Goal: Task Accomplishment & Management: Complete application form

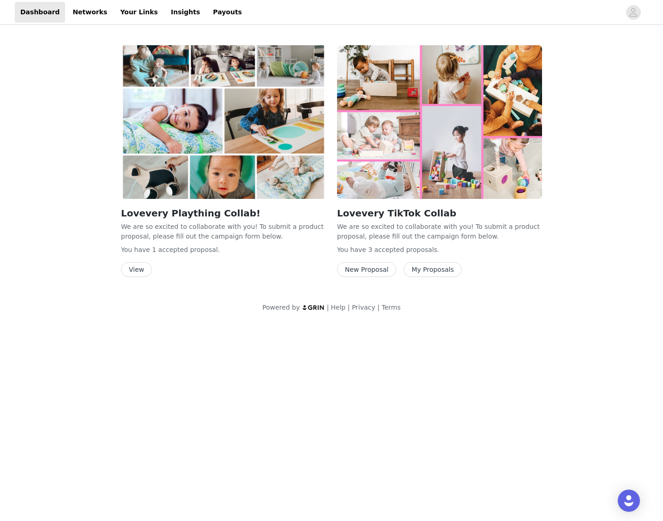
click at [430, 270] on button "My Proposals" at bounding box center [432, 269] width 58 height 15
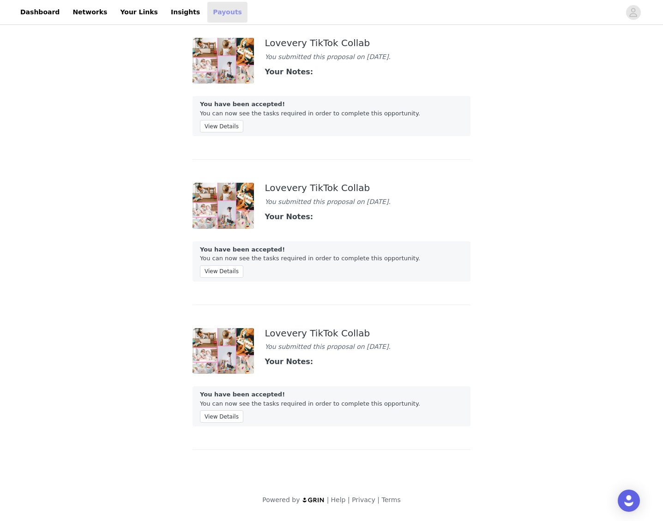
click at [216, 17] on link "Payouts" at bounding box center [227, 12] width 40 height 21
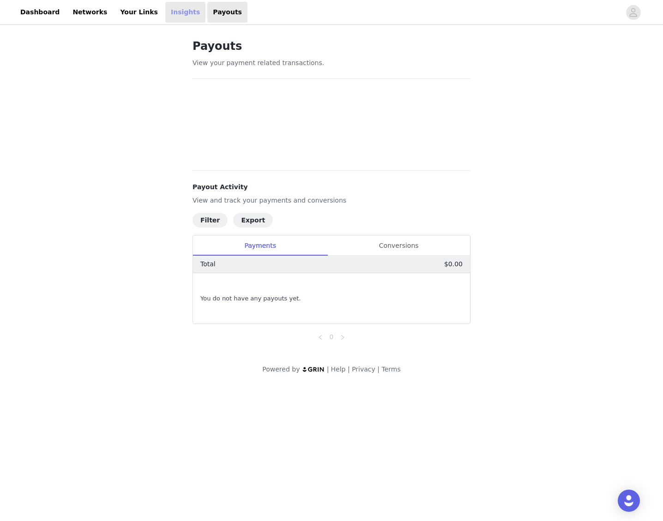
click at [169, 16] on link "Insights" at bounding box center [185, 12] width 40 height 21
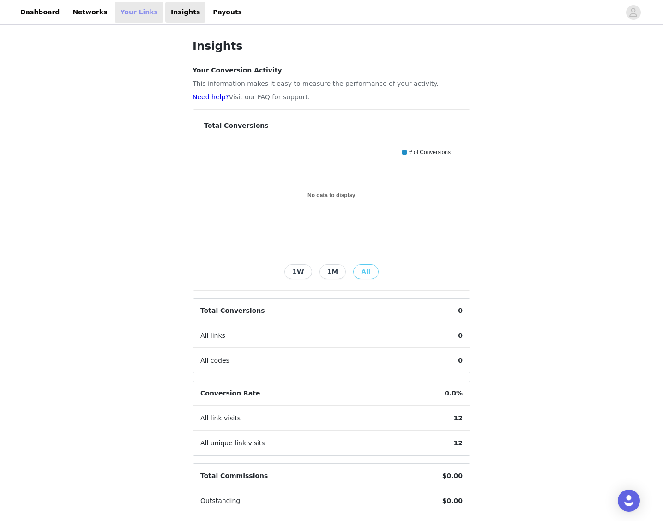
click at [124, 16] on link "Your Links" at bounding box center [138, 12] width 49 height 21
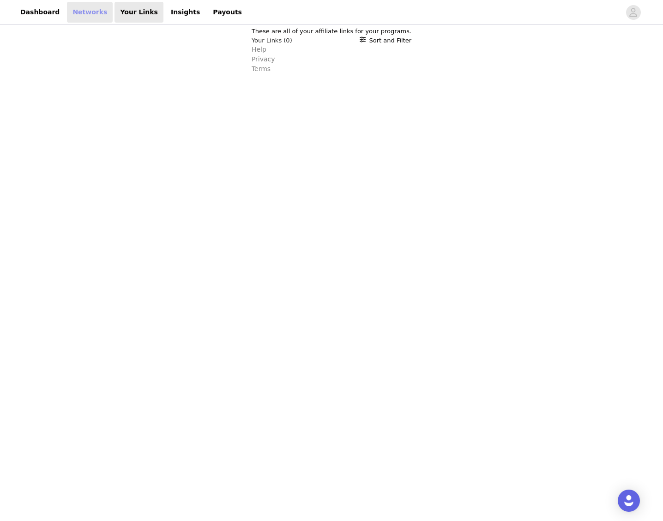
click at [73, 15] on link "Networks" at bounding box center [90, 12] width 46 height 21
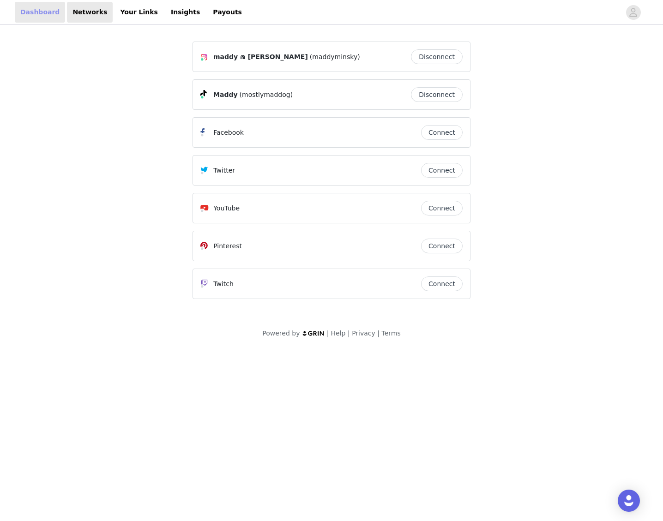
click at [23, 14] on link "Dashboard" at bounding box center [40, 12] width 50 height 21
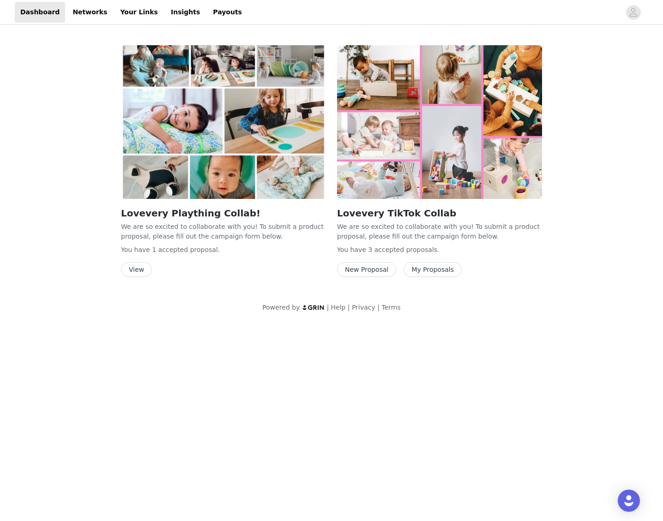
click at [371, 267] on button "New Proposal" at bounding box center [366, 269] width 59 height 15
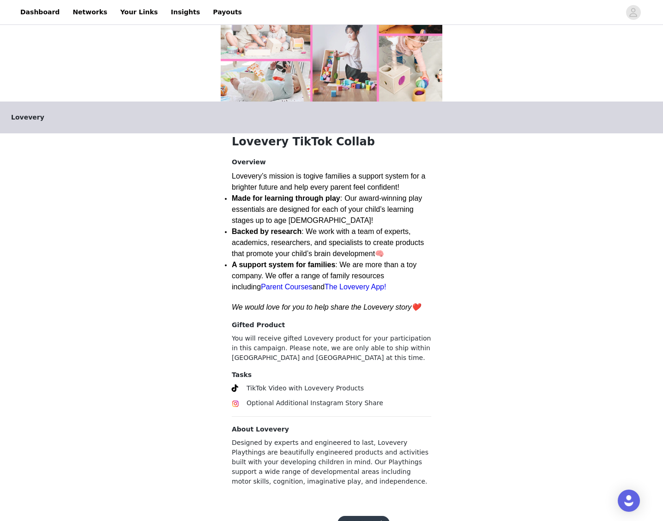
scroll to position [128, 0]
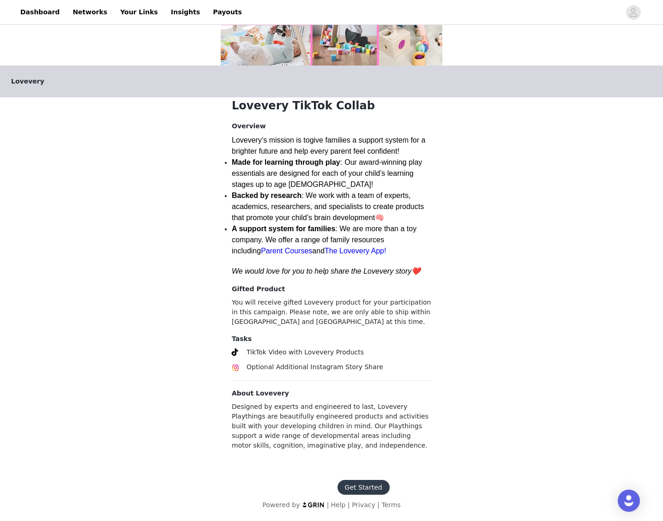
click at [349, 482] on button "Get Started" at bounding box center [363, 487] width 52 height 15
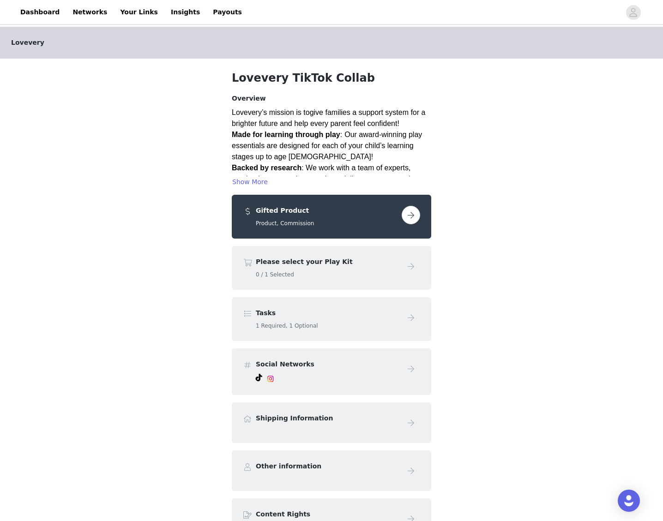
click at [409, 214] on button "button" at bounding box center [411, 215] width 18 height 18
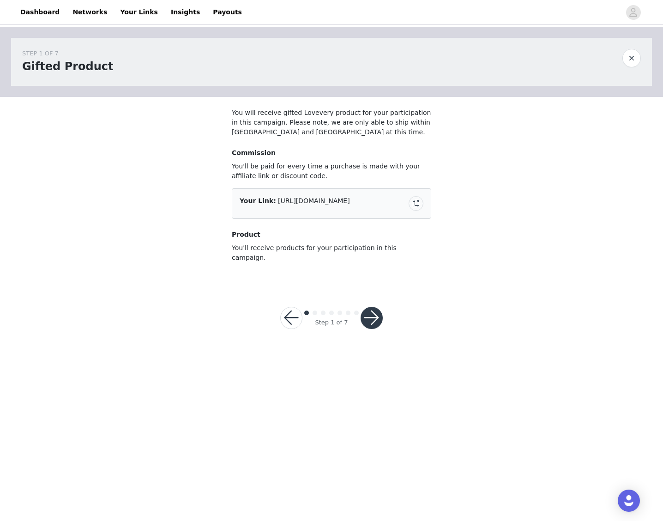
click at [371, 310] on button "button" at bounding box center [371, 318] width 22 height 22
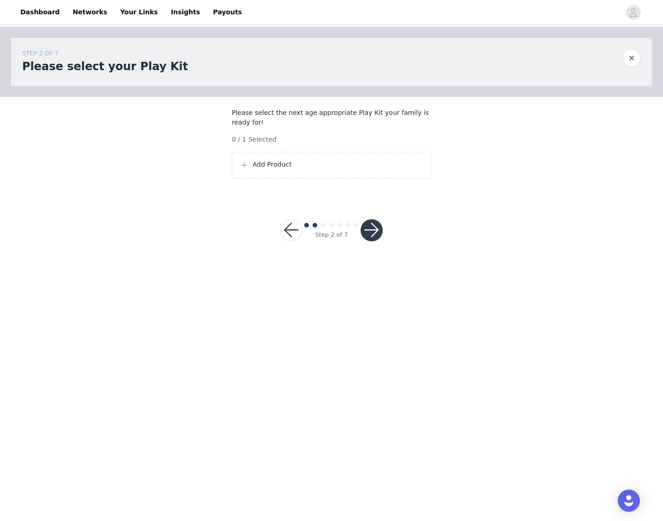
click at [268, 169] on p "Add Product" at bounding box center [337, 165] width 171 height 10
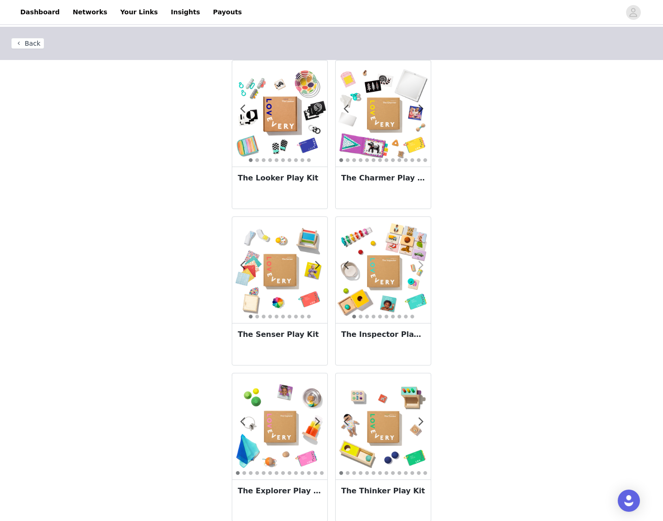
click at [420, 265] on span at bounding box center [420, 265] width 21 height 0
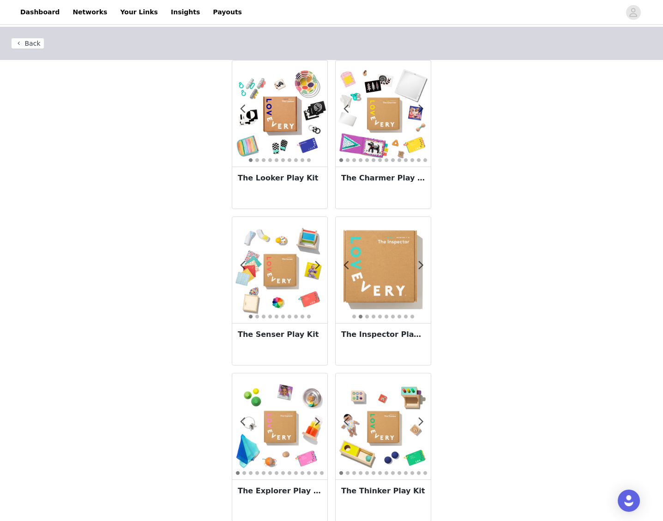
click at [404, 264] on img at bounding box center [383, 269] width 95 height 95
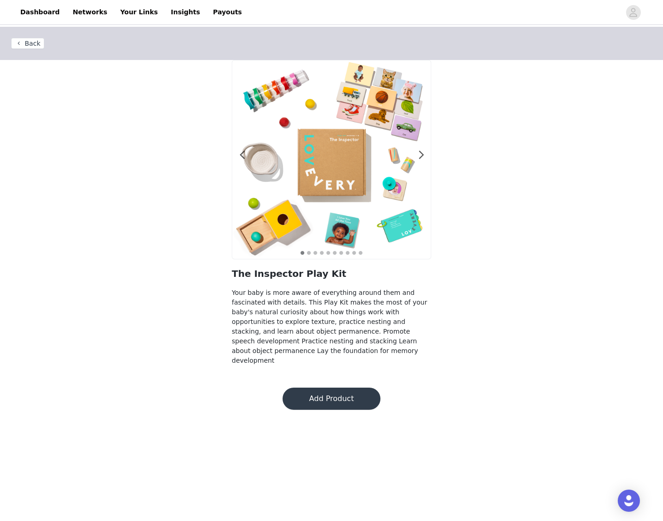
click at [425, 154] on img at bounding box center [331, 159] width 198 height 198
click at [421, 155] on span at bounding box center [421, 155] width 21 height 0
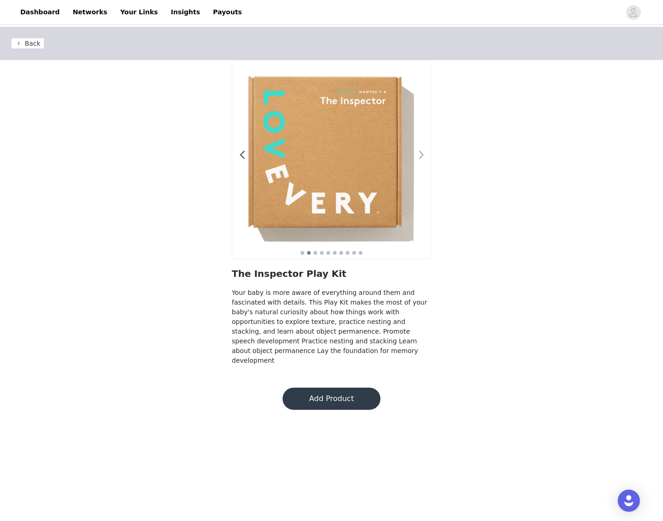
click at [421, 155] on span at bounding box center [421, 155] width 21 height 0
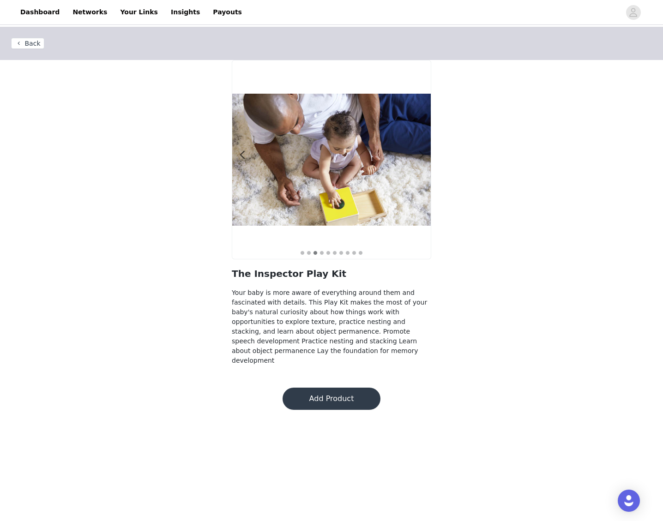
click at [421, 155] on span at bounding box center [421, 155] width 21 height 0
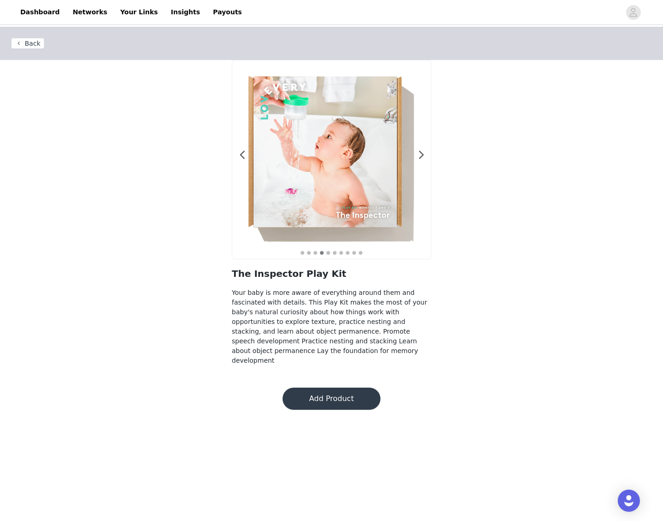
click at [425, 156] on img at bounding box center [331, 159] width 198 height 198
click at [418, 155] on span at bounding box center [421, 155] width 21 height 0
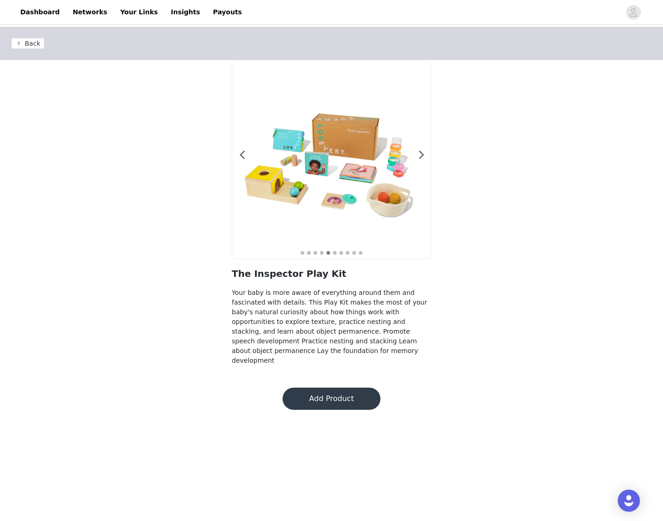
click at [25, 44] on button "Back" at bounding box center [27, 43] width 33 height 11
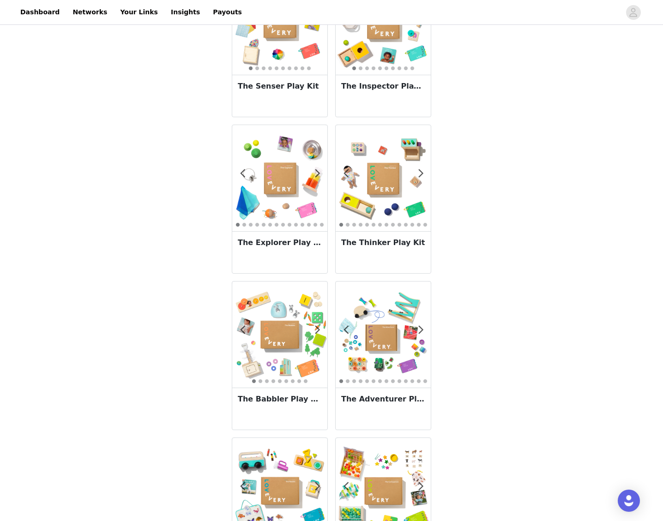
scroll to position [205, 0]
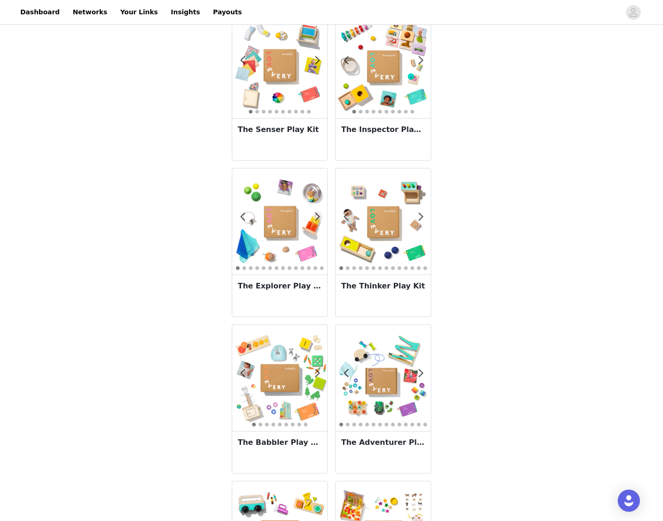
click at [389, 224] on img at bounding box center [383, 221] width 95 height 95
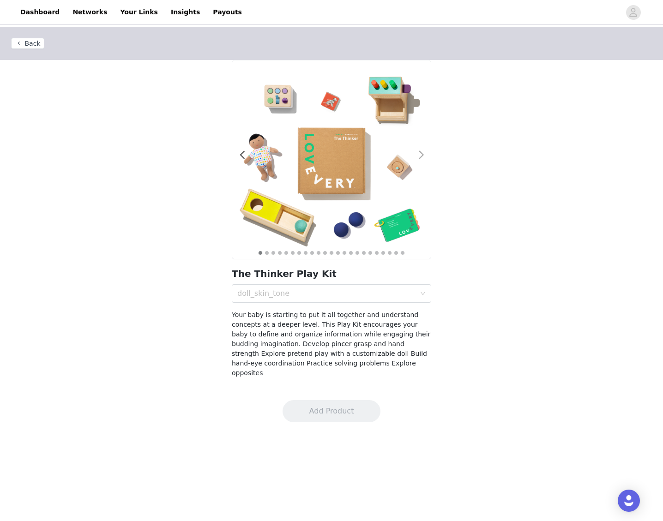
click at [418, 155] on span at bounding box center [421, 155] width 21 height 0
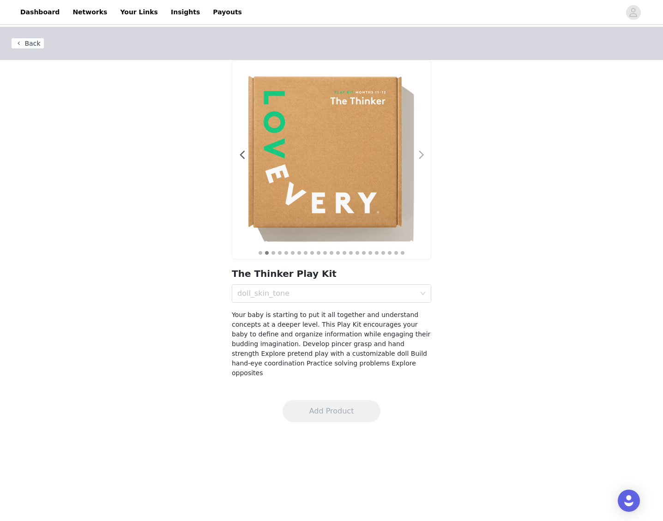
click at [418, 155] on span at bounding box center [421, 155] width 21 height 0
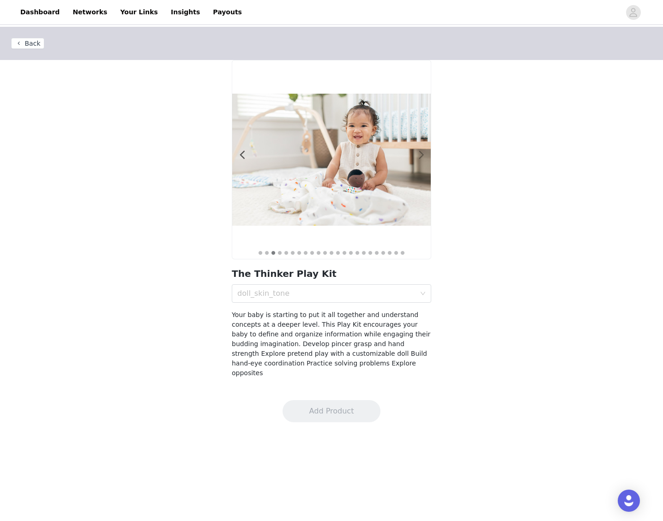
click at [418, 155] on span at bounding box center [421, 155] width 21 height 0
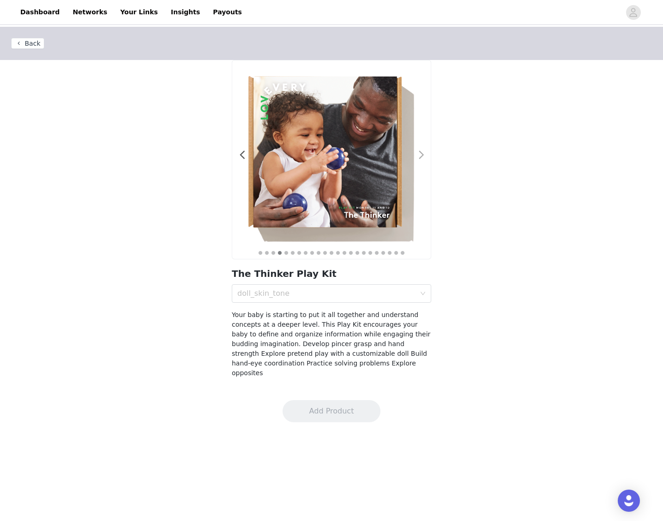
click at [418, 155] on span at bounding box center [421, 155] width 21 height 0
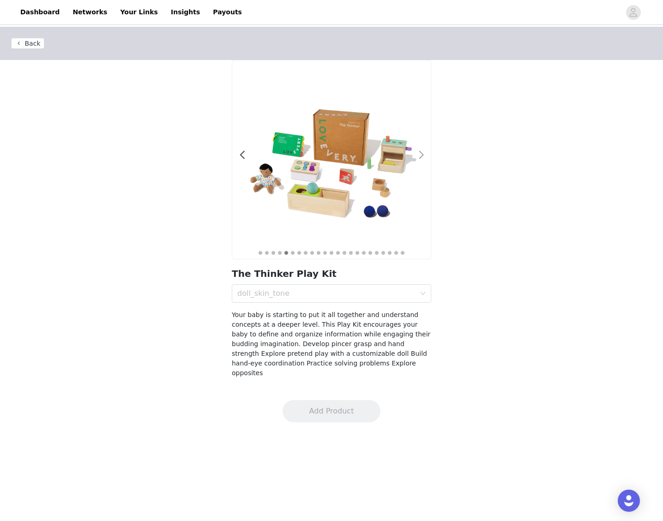
click at [418, 155] on span at bounding box center [421, 155] width 21 height 0
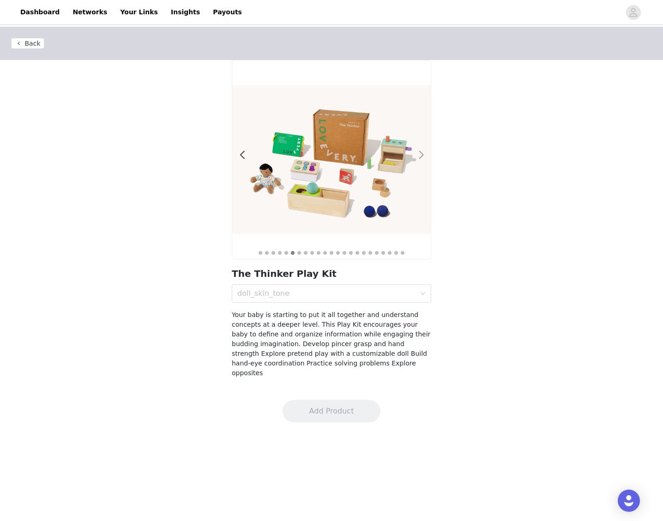
click at [418, 155] on span at bounding box center [421, 155] width 21 height 0
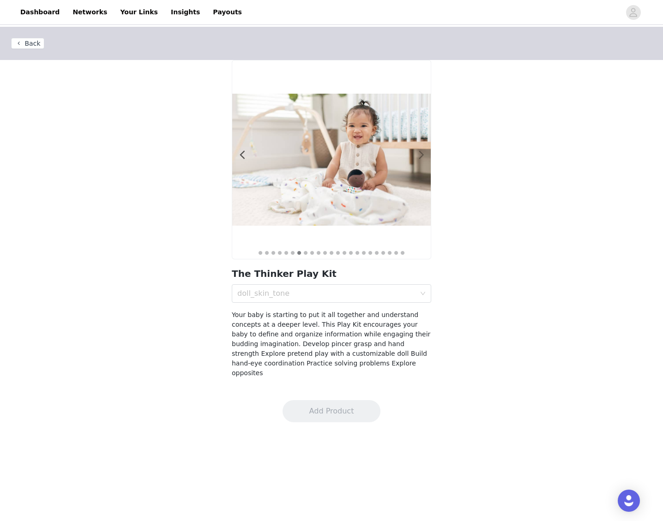
click at [418, 155] on span at bounding box center [421, 155] width 21 height 0
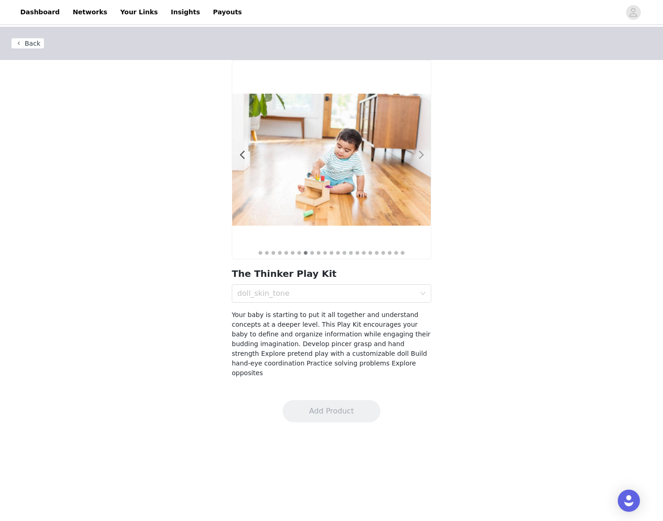
click at [418, 155] on span at bounding box center [421, 155] width 21 height 0
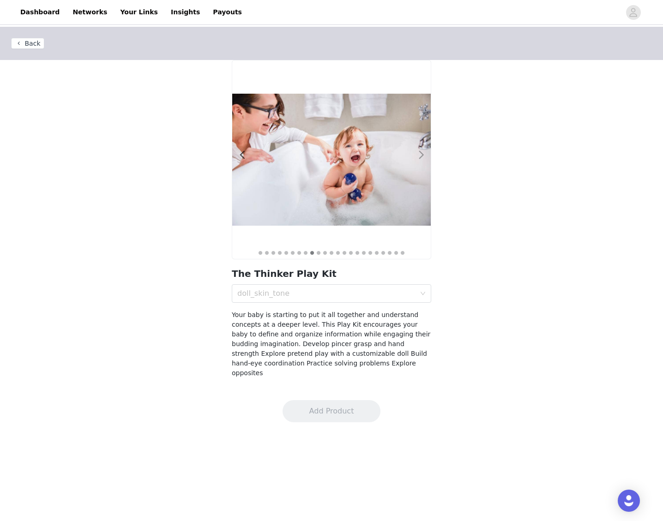
click at [418, 155] on span at bounding box center [421, 155] width 21 height 0
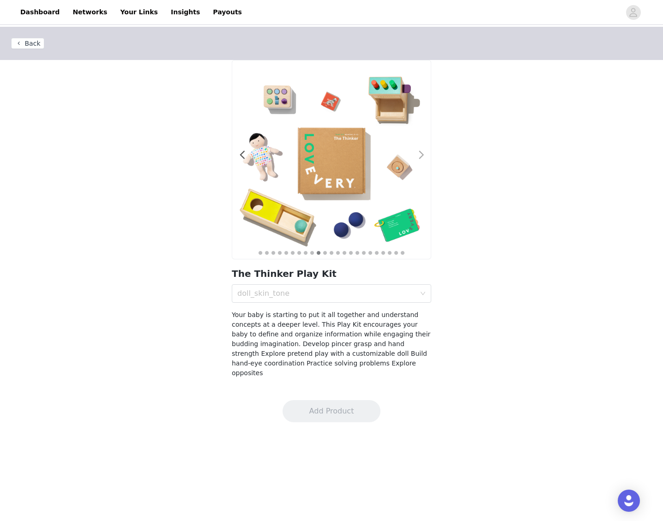
click at [418, 155] on span at bounding box center [421, 155] width 21 height 0
click at [402, 285] on div "doll_skin_tone" at bounding box center [328, 294] width 182 height 18
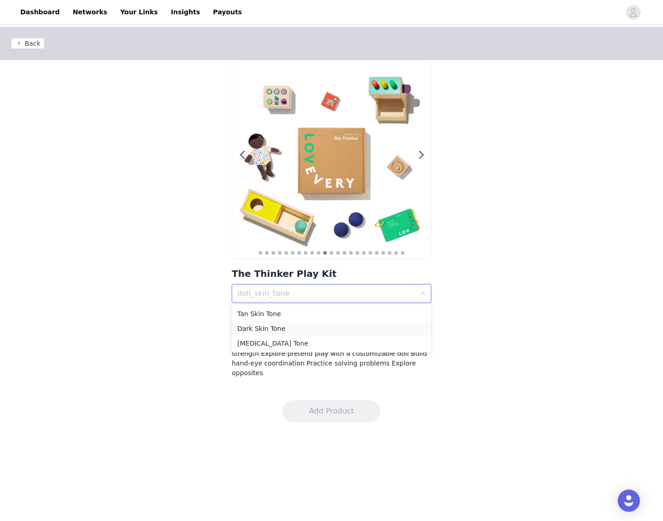
click at [352, 333] on div "Dark Skin Tone" at bounding box center [331, 329] width 188 height 10
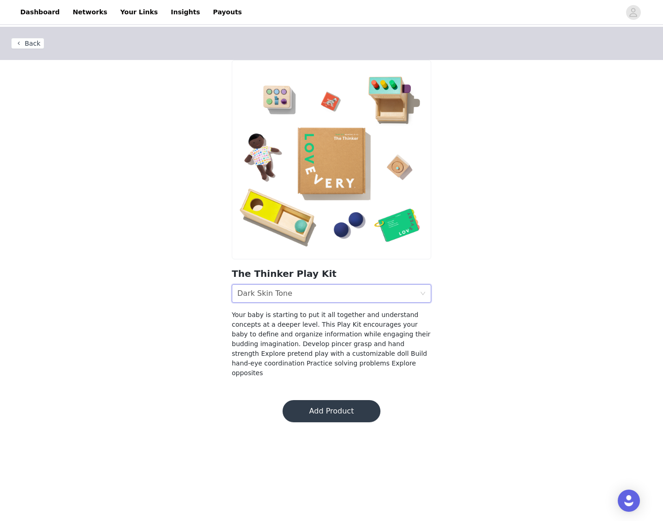
click at [348, 298] on div "doll_skin_tone Dark Skin Tone" at bounding box center [328, 294] width 182 height 18
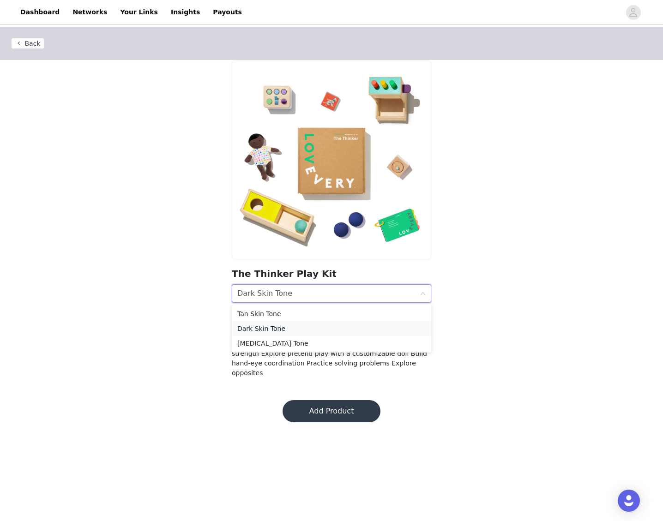
click at [344, 321] on li "Dark Skin Tone" at bounding box center [331, 328] width 199 height 15
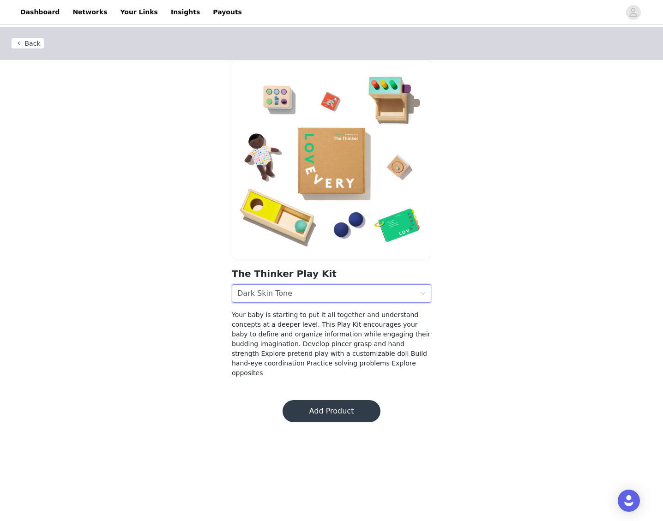
click at [337, 294] on div "doll_skin_tone Dark Skin Tone" at bounding box center [328, 294] width 182 height 18
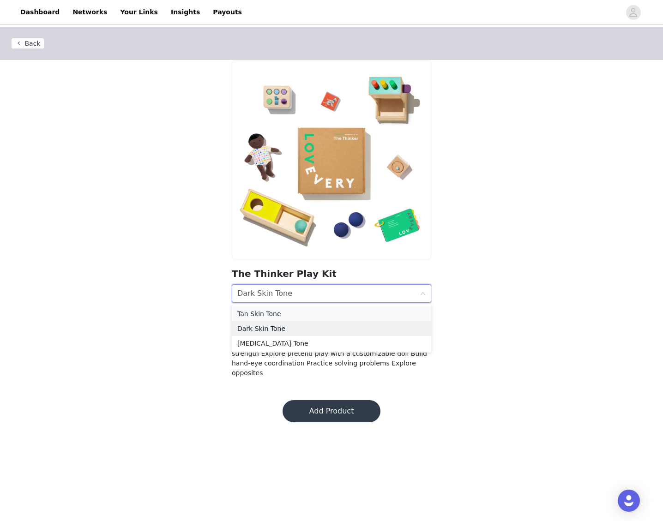
click at [332, 319] on li "Tan Skin Tone" at bounding box center [331, 313] width 199 height 15
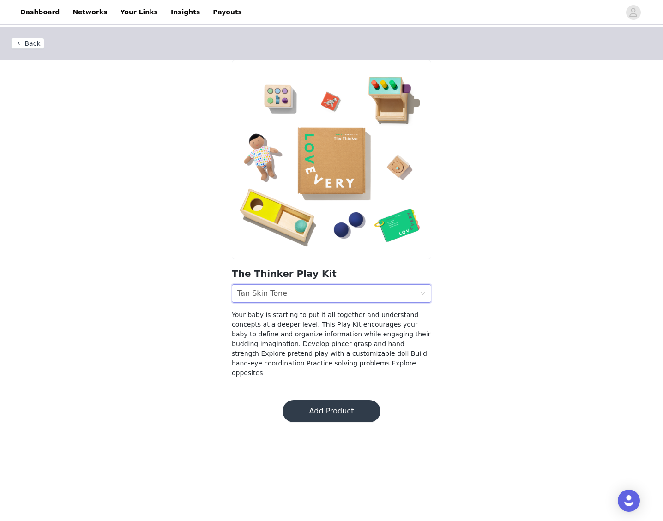
click at [337, 289] on div "doll_skin_tone Tan Skin Tone" at bounding box center [328, 294] width 182 height 18
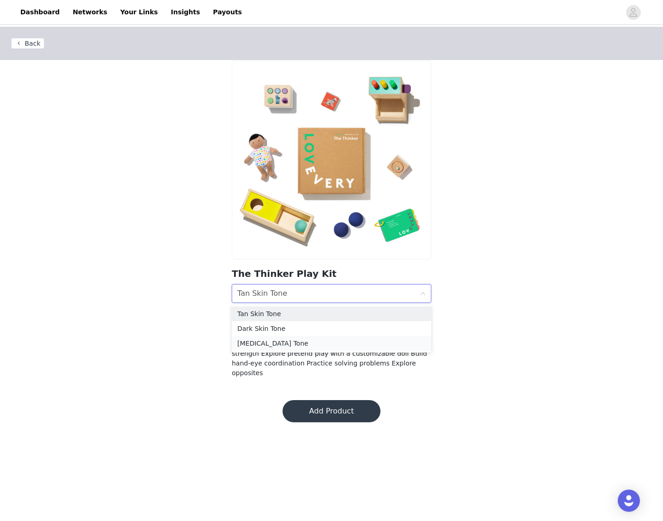
click at [333, 346] on div "[MEDICAL_DATA] Tone" at bounding box center [331, 343] width 188 height 10
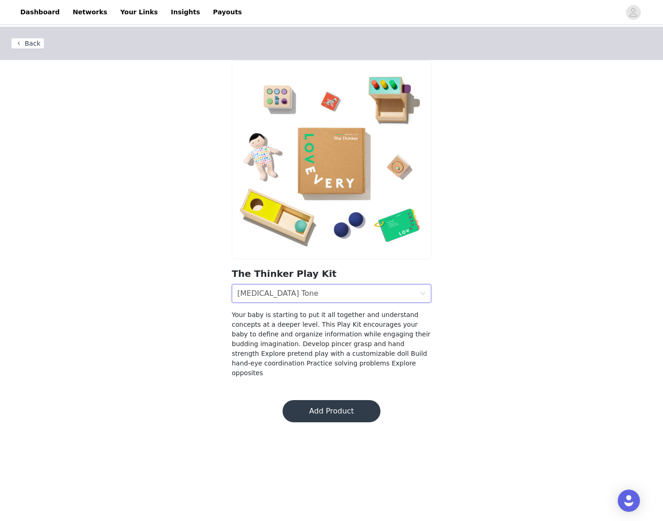
click at [334, 297] on div "doll_skin_tone [MEDICAL_DATA] Tone" at bounding box center [328, 294] width 182 height 18
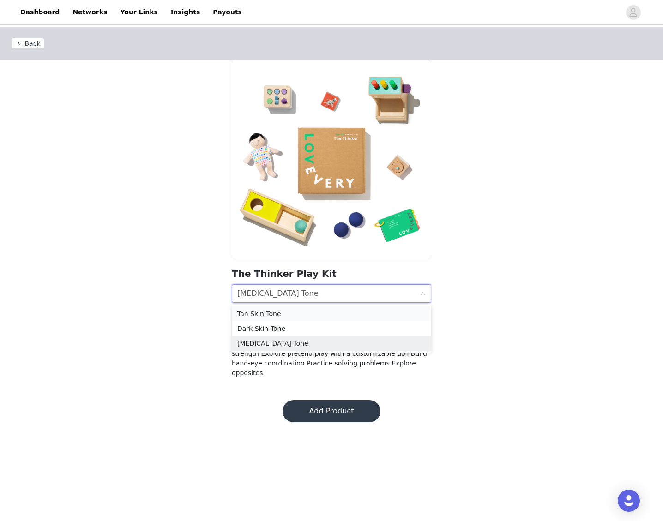
click at [333, 316] on div "Tan Skin Tone" at bounding box center [331, 314] width 188 height 10
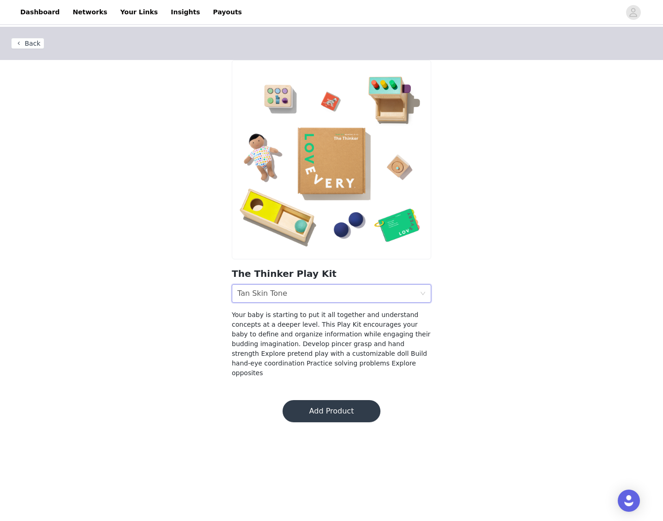
click at [472, 318] on div "Back The Thinker Play Kit doll_skin_tone Tan Skin Tone Your baby is starting to…" at bounding box center [331, 208] width 663 height 362
click at [38, 43] on button "Back" at bounding box center [27, 43] width 33 height 11
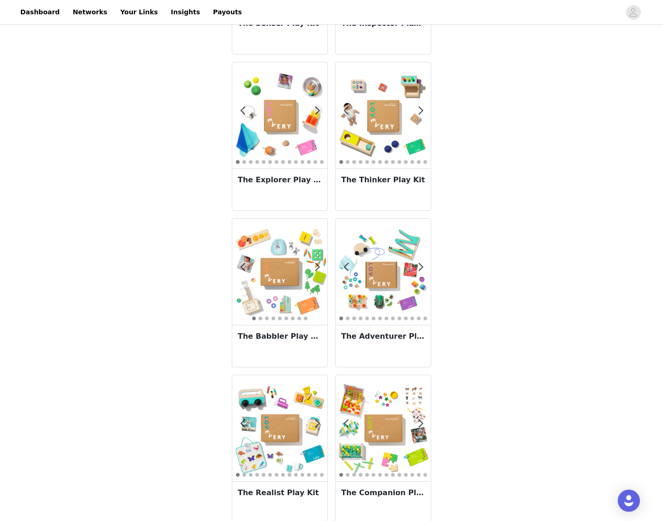
scroll to position [312, 0]
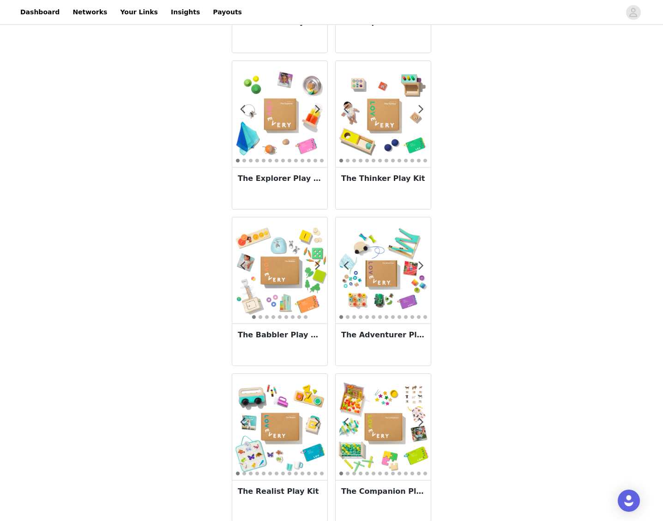
click at [269, 279] on img at bounding box center [279, 270] width 95 height 95
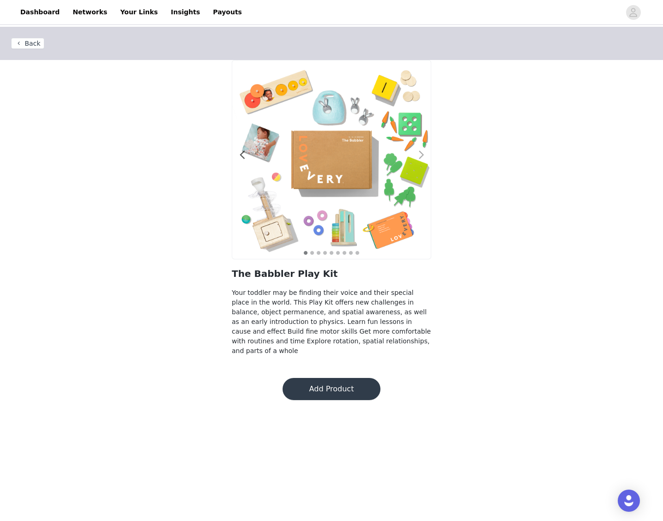
click at [420, 155] on span at bounding box center [421, 155] width 21 height 0
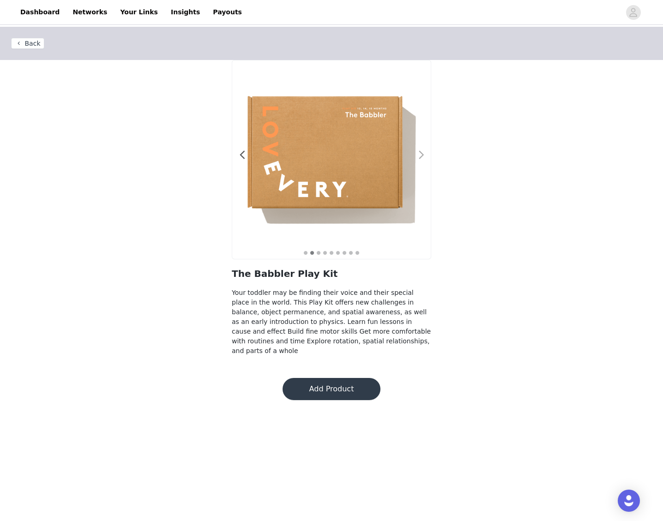
click at [420, 155] on span at bounding box center [421, 155] width 21 height 0
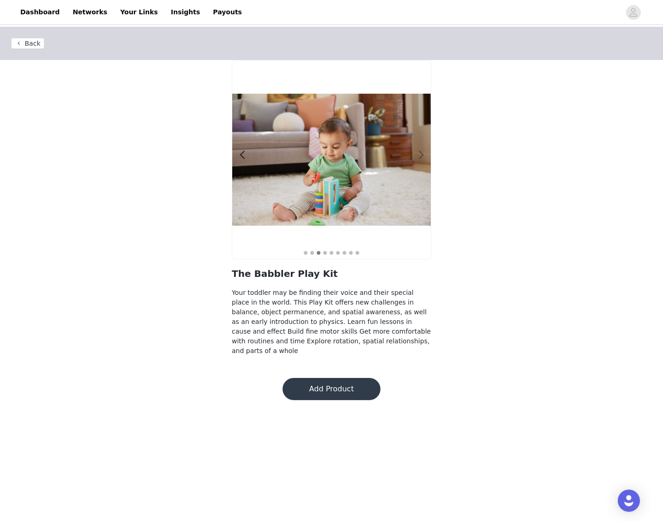
click at [420, 155] on span at bounding box center [421, 155] width 21 height 0
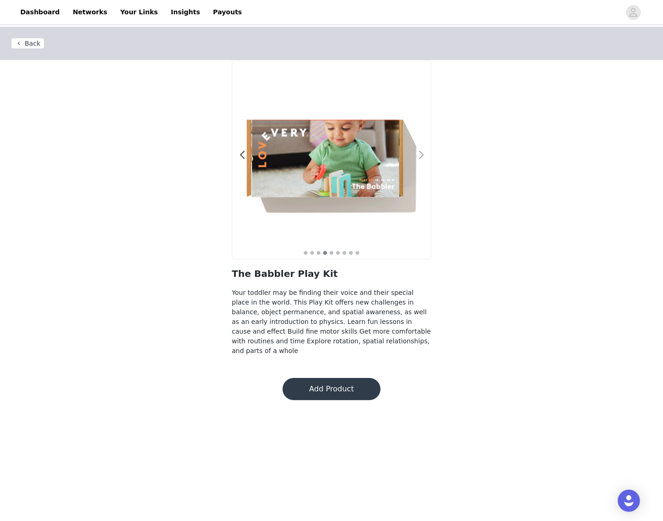
click at [420, 155] on span at bounding box center [421, 155] width 21 height 0
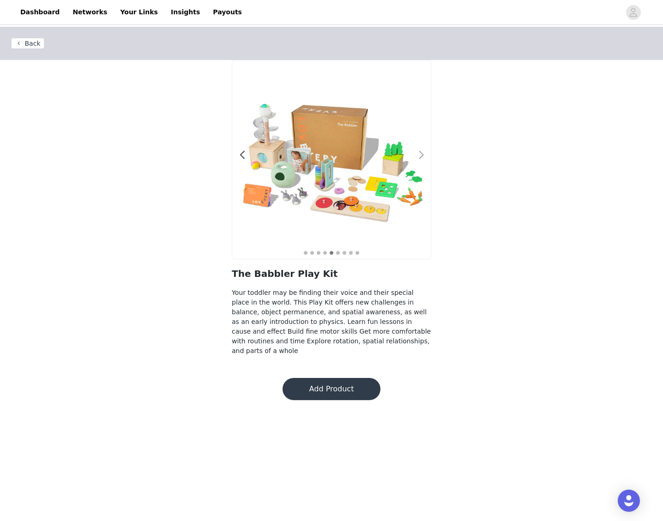
click at [420, 155] on span at bounding box center [421, 155] width 21 height 0
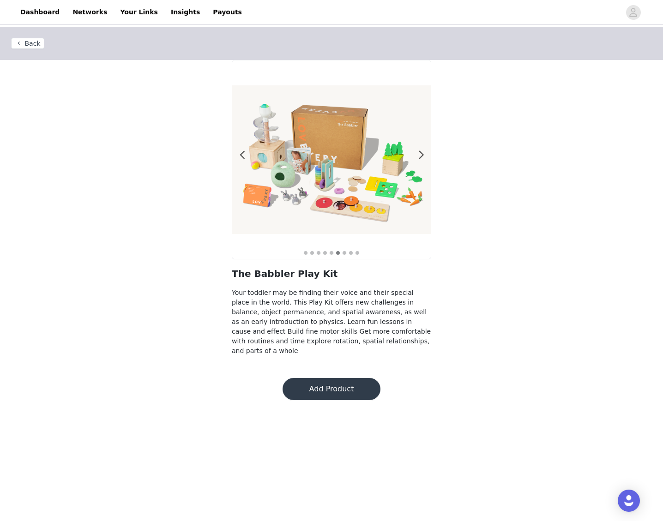
click at [23, 46] on button "Back" at bounding box center [27, 43] width 33 height 11
click at [18, 44] on button "Back" at bounding box center [27, 43] width 33 height 11
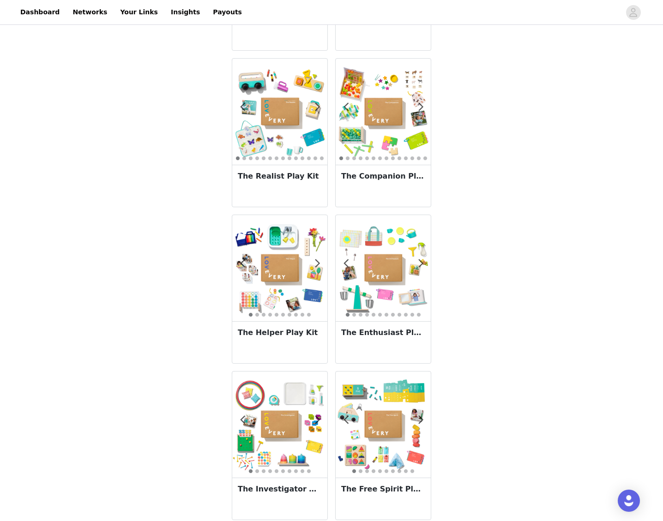
scroll to position [630, 0]
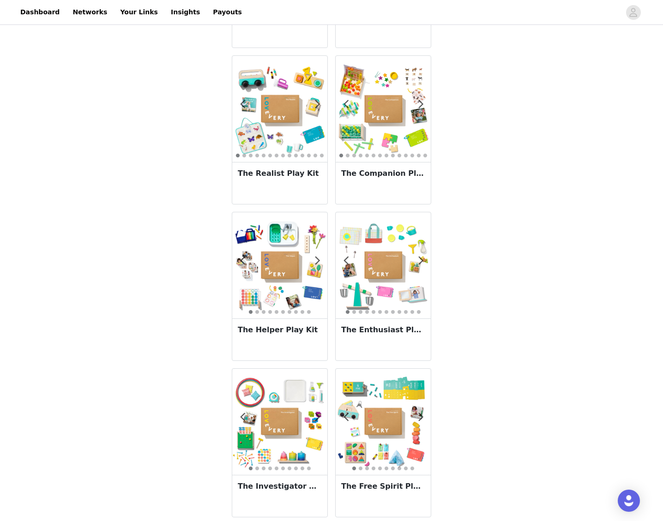
click at [295, 277] on img at bounding box center [279, 265] width 95 height 95
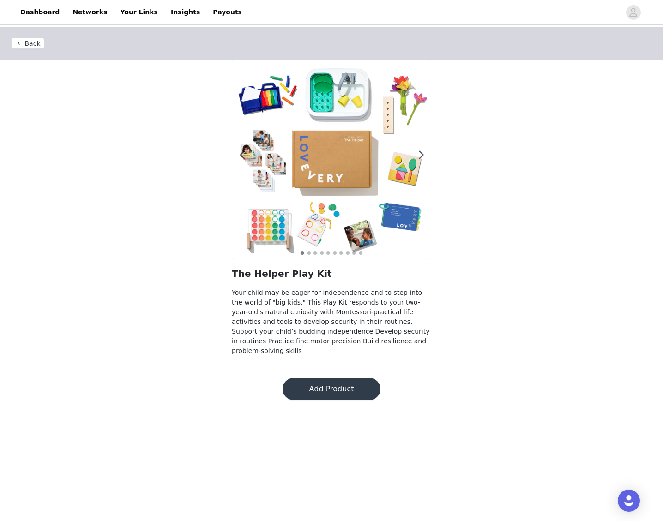
click at [29, 42] on button "Back" at bounding box center [27, 43] width 33 height 11
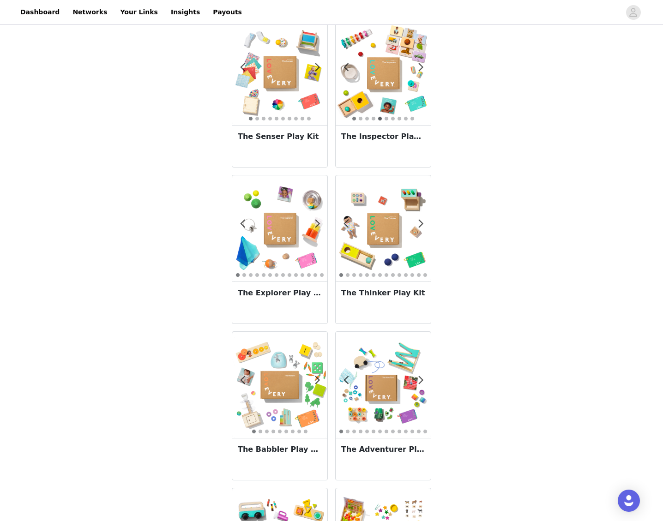
scroll to position [200, 0]
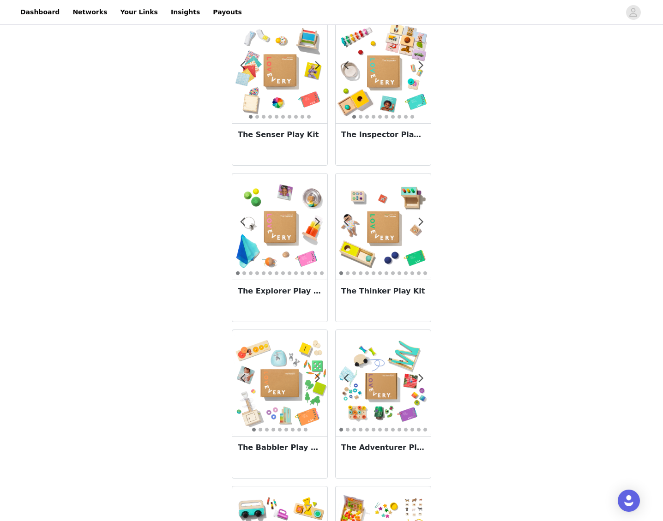
click at [381, 312] on div "The Thinker Play Kit" at bounding box center [383, 301] width 95 height 42
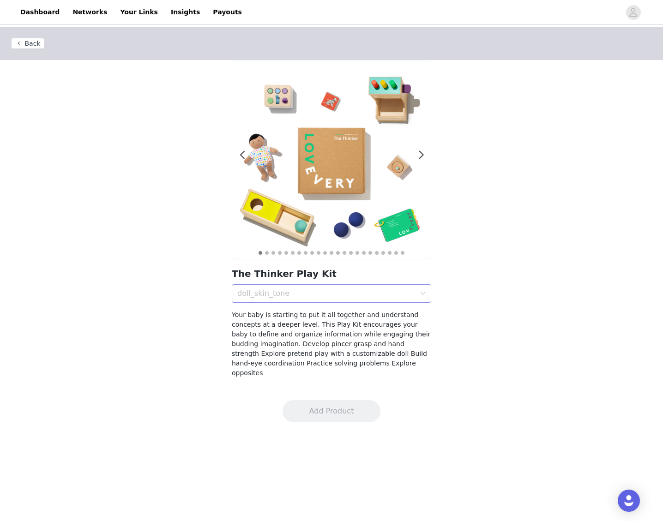
click at [371, 295] on div "doll_skin_tone" at bounding box center [326, 293] width 178 height 9
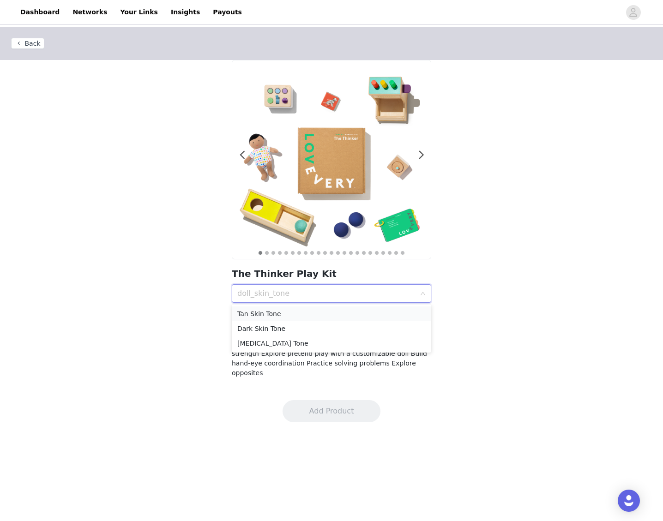
click at [362, 318] on div "Tan Skin Tone" at bounding box center [331, 314] width 188 height 10
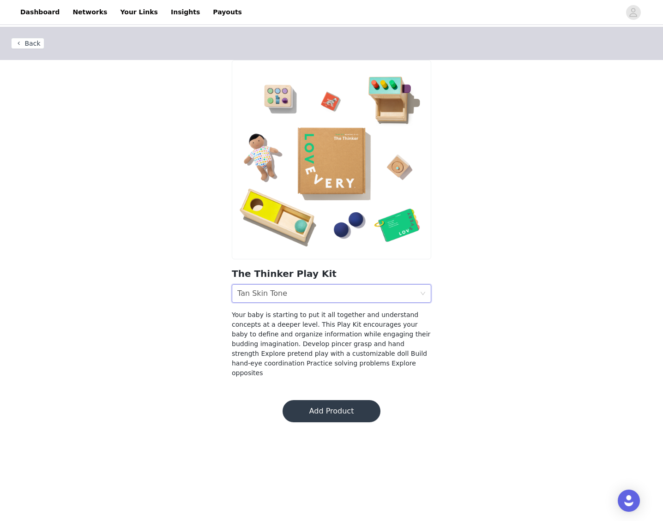
click at [341, 400] on button "Add Product" at bounding box center [331, 411] width 98 height 22
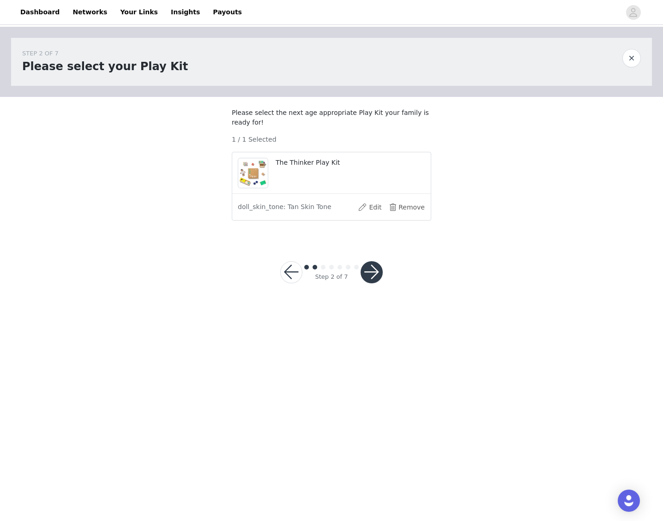
click at [374, 283] on button "button" at bounding box center [371, 272] width 22 height 22
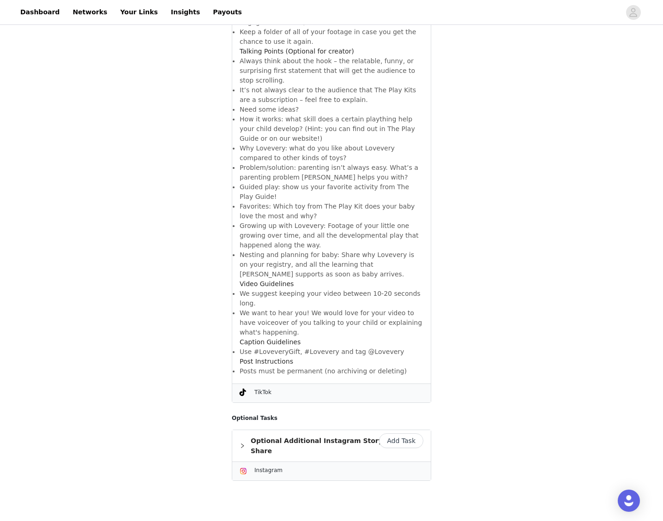
scroll to position [492, 0]
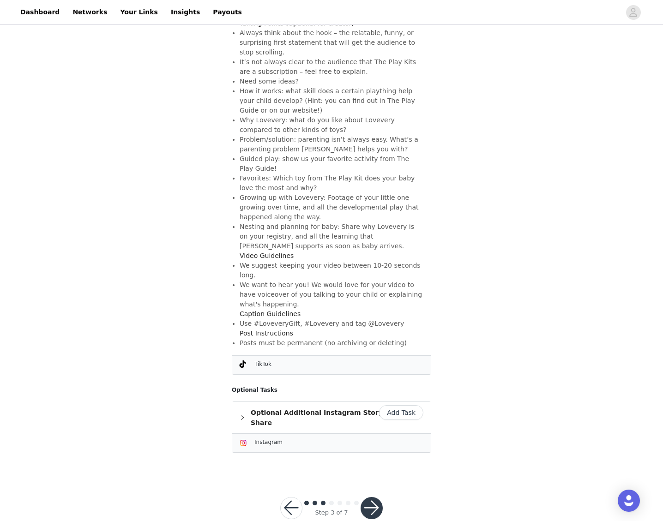
click at [373, 497] on button "button" at bounding box center [371, 508] width 22 height 22
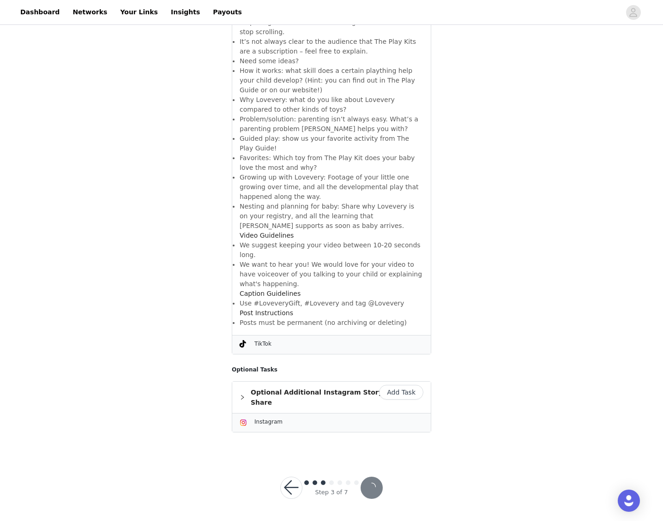
scroll to position [457, 0]
